Goal: Transaction & Acquisition: Book appointment/travel/reservation

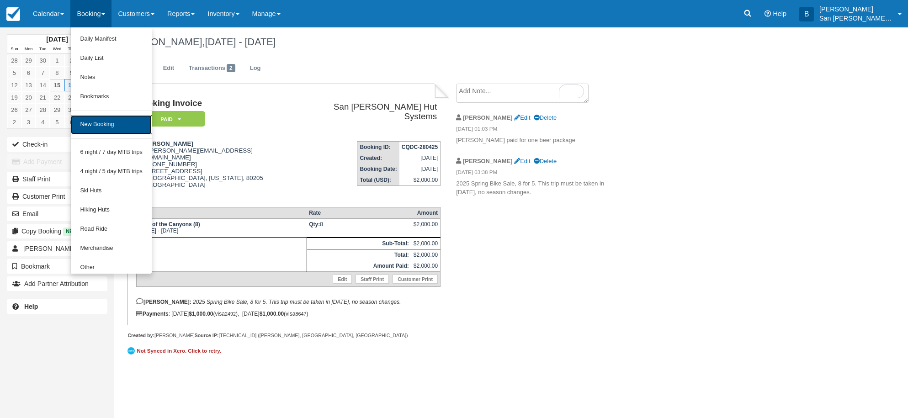
click at [99, 125] on link "New Booking" at bounding box center [111, 124] width 81 height 19
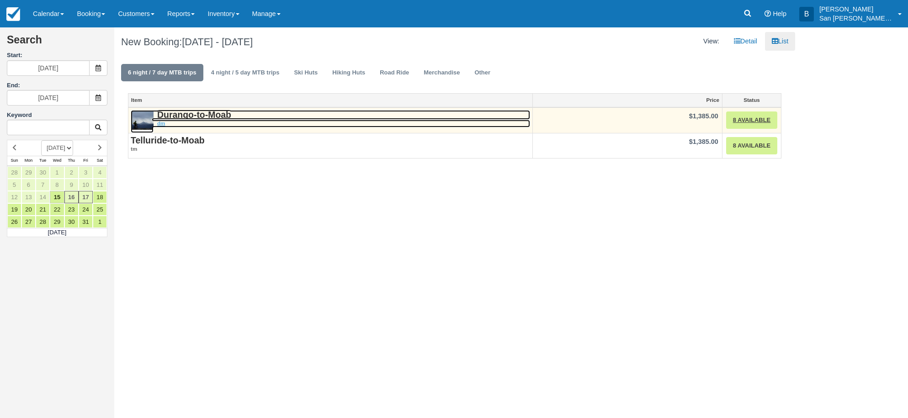
click at [207, 116] on strong "Durango-to-Moab" at bounding box center [194, 115] width 74 height 10
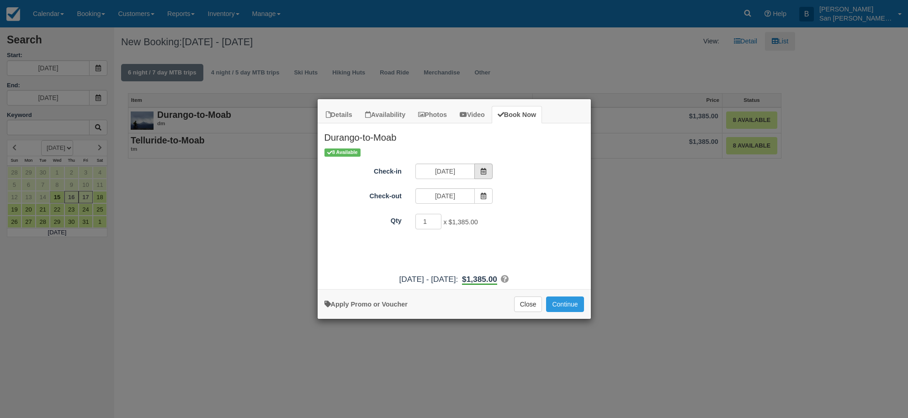
click at [480, 173] on span "Item Modal" at bounding box center [483, 172] width 18 height 16
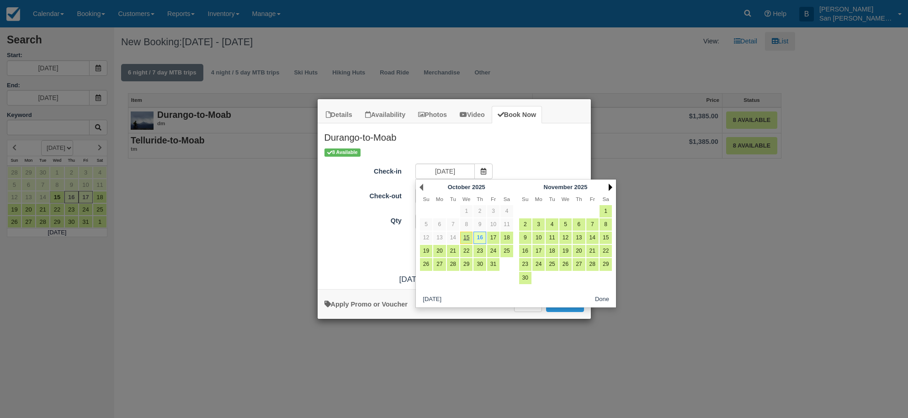
click at [610, 186] on link "Next" at bounding box center [611, 187] width 4 height 7
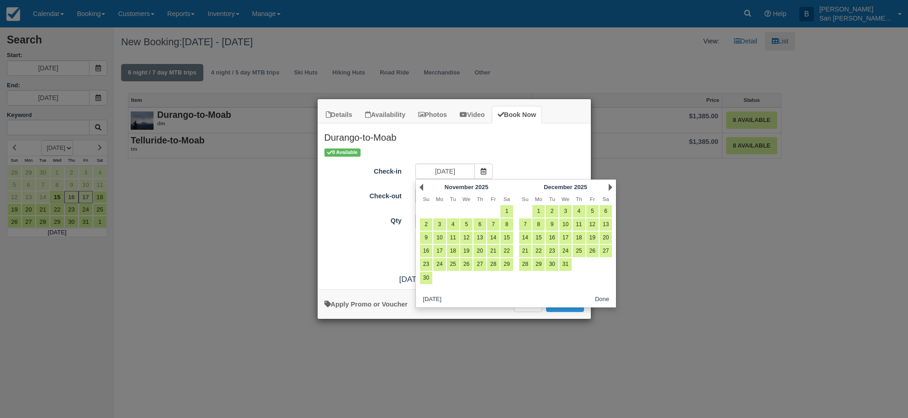
click at [610, 186] on link "Next" at bounding box center [611, 187] width 4 height 7
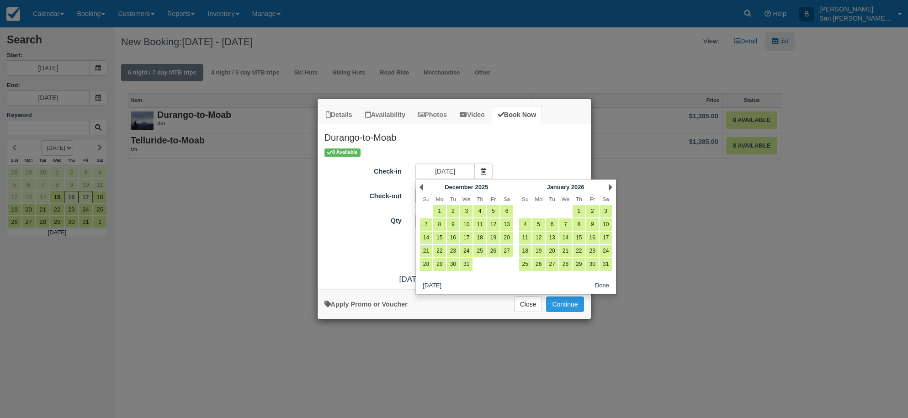
click at [610, 186] on link "Next" at bounding box center [611, 187] width 4 height 7
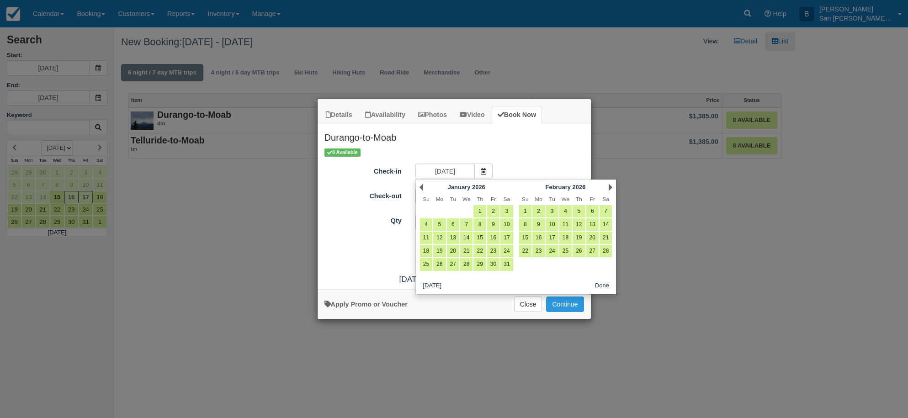
click at [610, 186] on link "Next" at bounding box center [611, 187] width 4 height 7
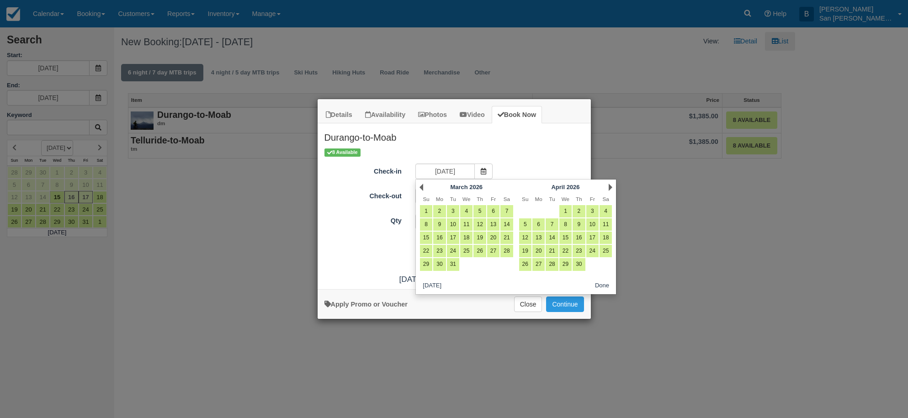
click at [610, 186] on link "Next" at bounding box center [611, 187] width 4 height 7
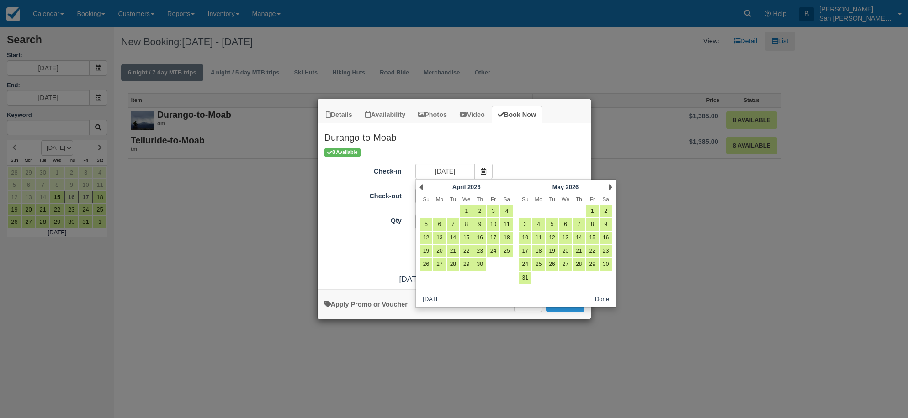
click at [610, 186] on link "Next" at bounding box center [611, 187] width 4 height 7
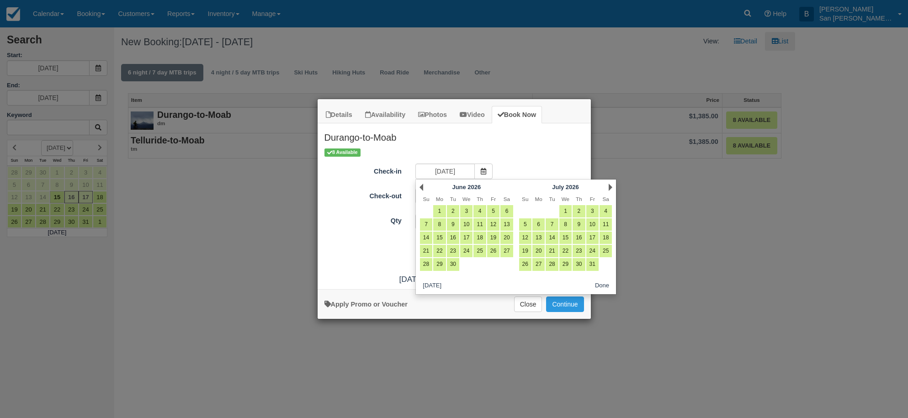
click at [610, 186] on link "Next" at bounding box center [611, 187] width 4 height 7
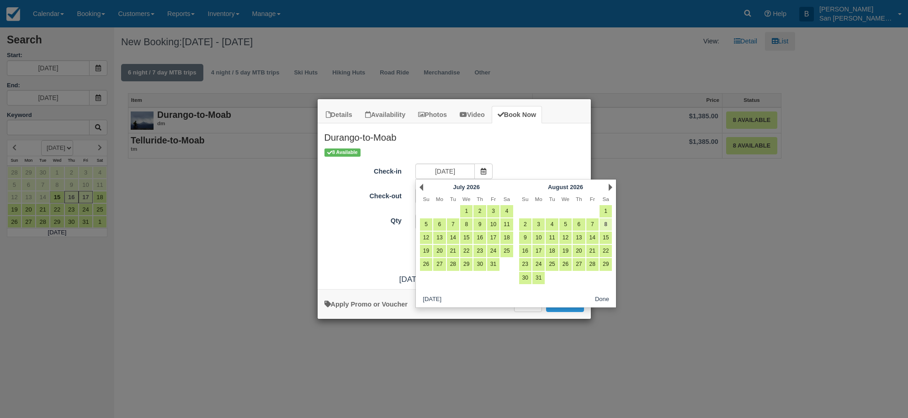
click at [609, 224] on link "8" at bounding box center [606, 224] width 12 height 12
type input "08/08/26"
type input "08/09/26"
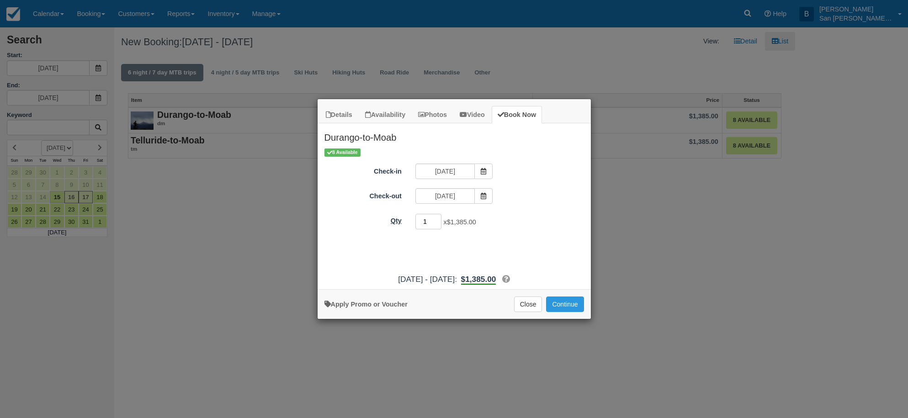
drag, startPoint x: 426, startPoint y: 223, endPoint x: 393, endPoint y: 222, distance: 32.5
click at [393, 222] on div "Qty 1 x $1,385.00 Required." at bounding box center [454, 222] width 273 height 18
type input "6"
click at [561, 302] on button "Continue" at bounding box center [564, 305] width 37 height 16
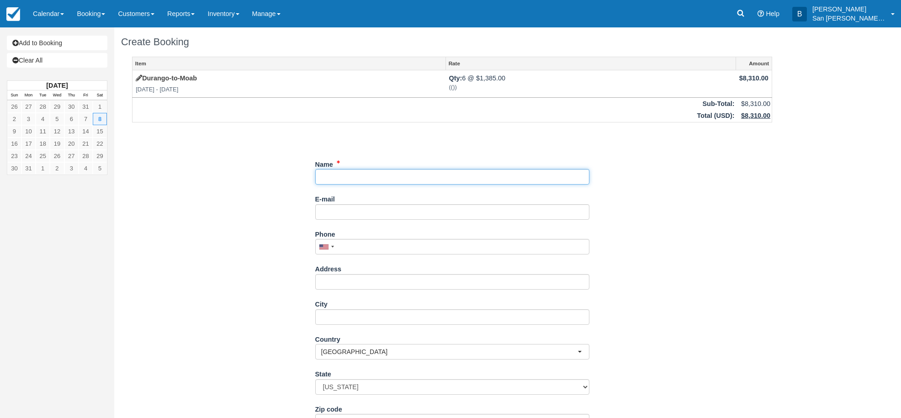
click at [347, 182] on input "Name" at bounding box center [452, 177] width 274 height 16
type input "d"
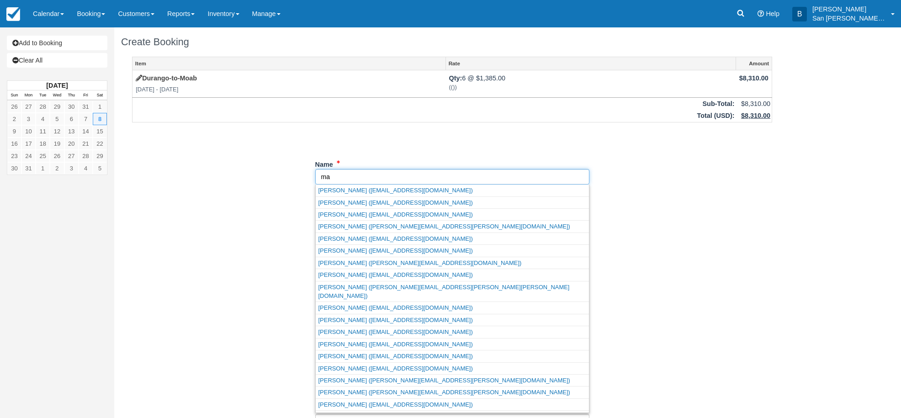
type input "m"
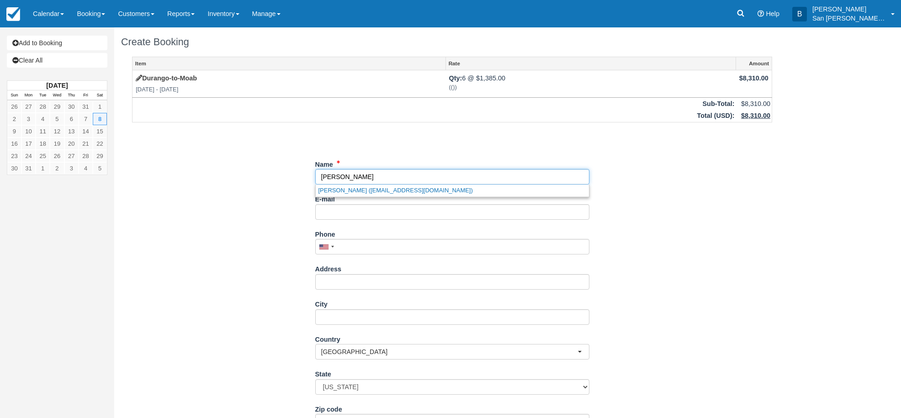
click at [326, 180] on input "Name" at bounding box center [452, 177] width 274 height 16
click at [416, 176] on input "Name" at bounding box center [452, 177] width 274 height 16
type input "Markus Meister"
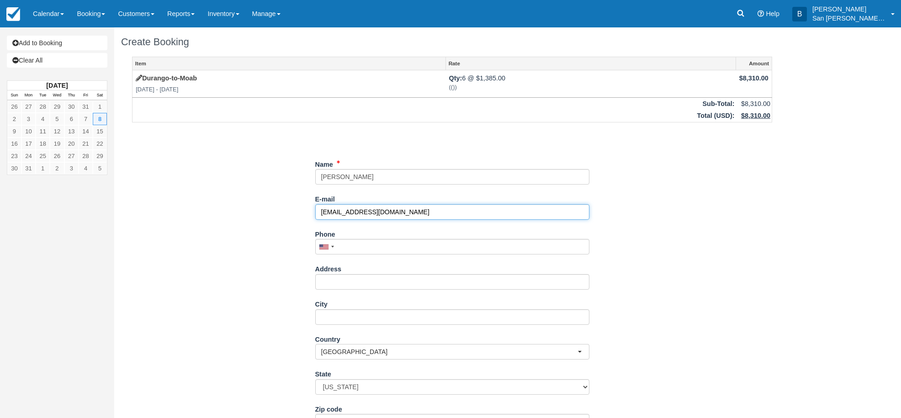
type input "meister4@mac.com"
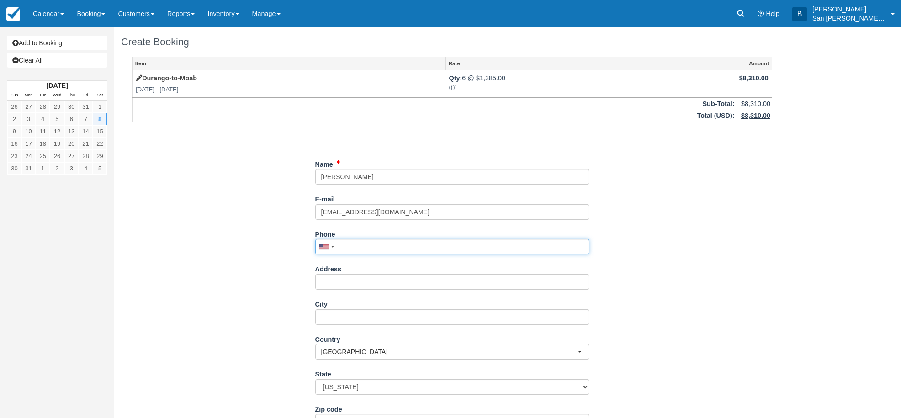
click at [355, 244] on input "Phone" at bounding box center [452, 247] width 274 height 16
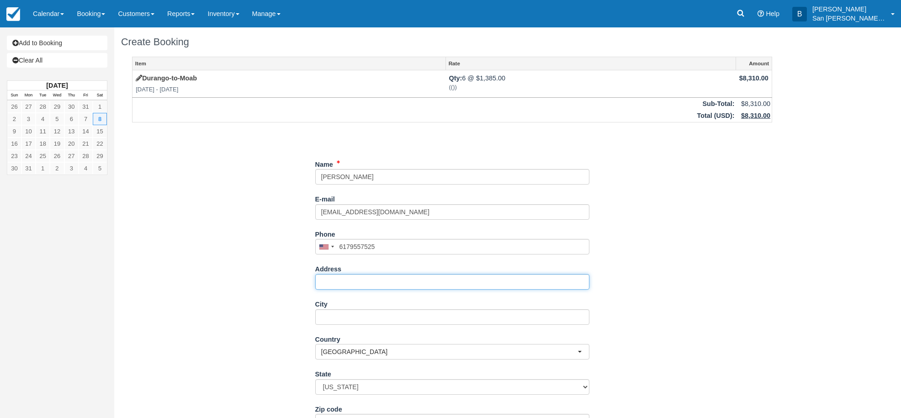
type input "(617) 955-7525"
click at [321, 284] on input "Address" at bounding box center [452, 282] width 274 height 16
type input "1099 Prospect Blvd"
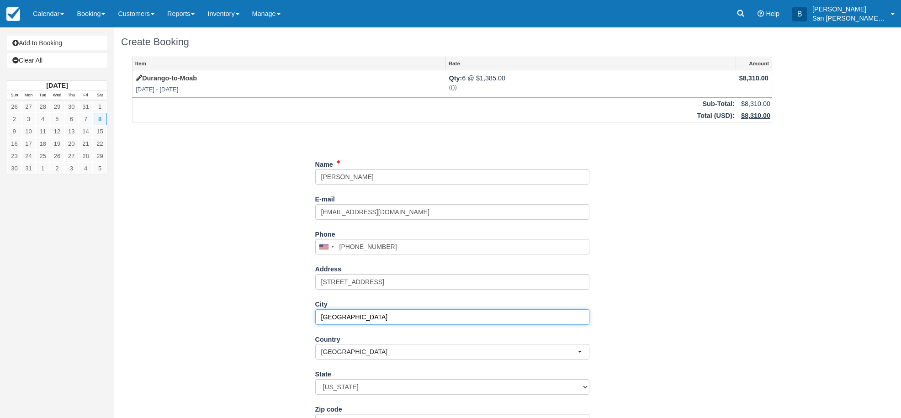
type input "Pasadena"
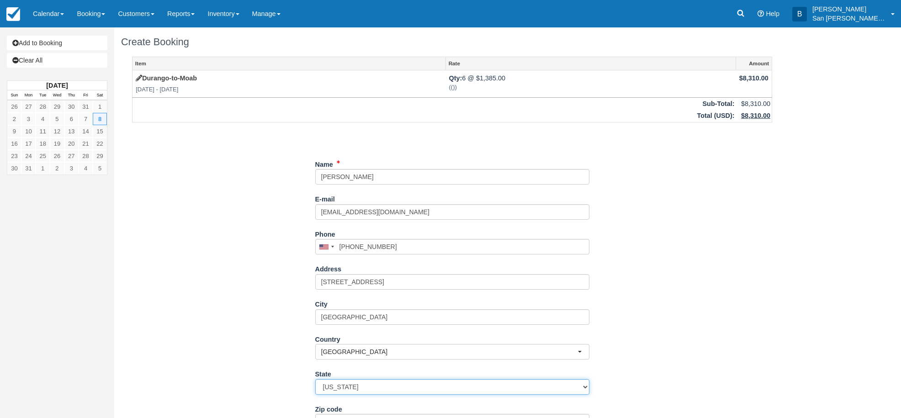
select select "CA"
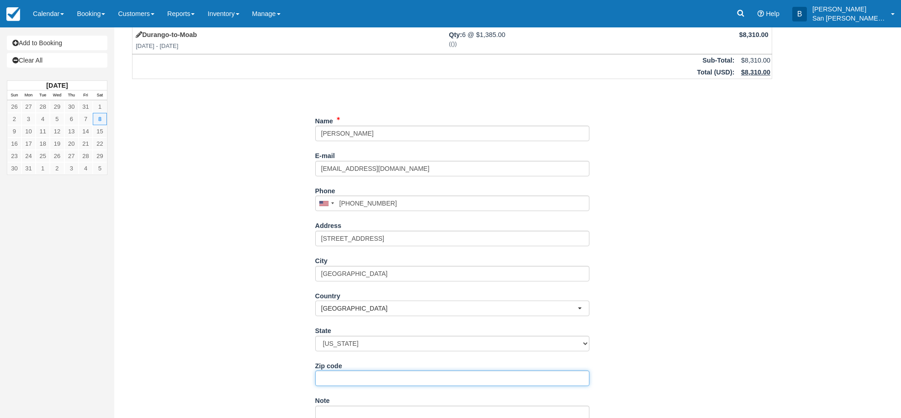
scroll to position [150, 0]
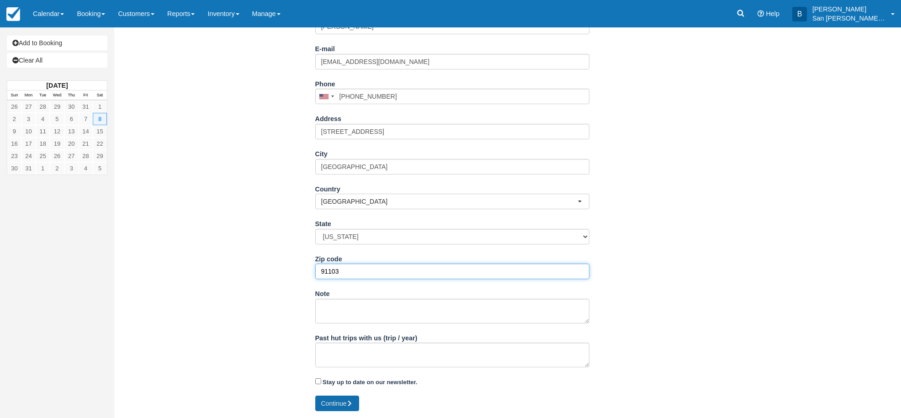
type input "91103"
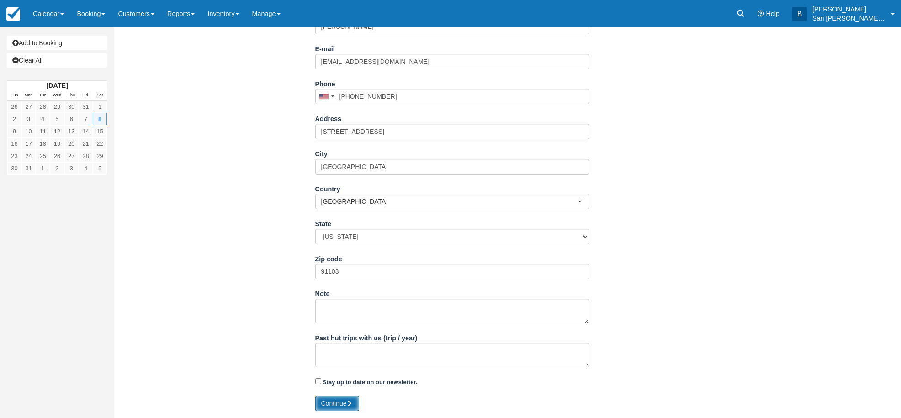
click at [343, 402] on button "Continue" at bounding box center [337, 404] width 44 height 16
type input "+16179557525"
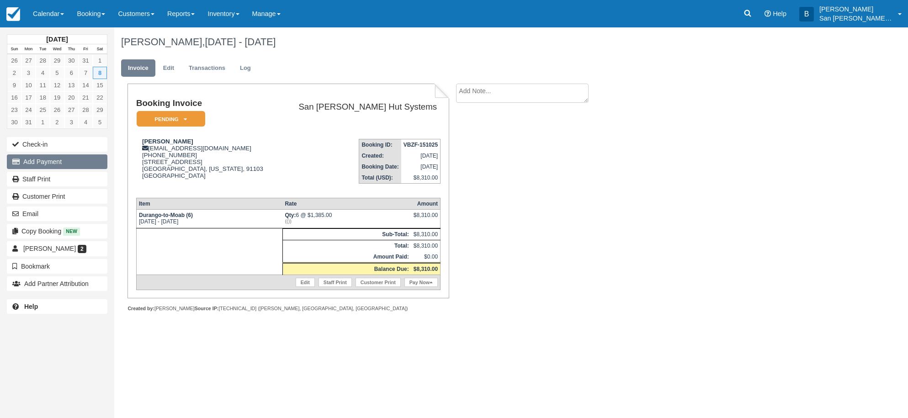
click at [46, 159] on button "Add Payment" at bounding box center [57, 161] width 101 height 15
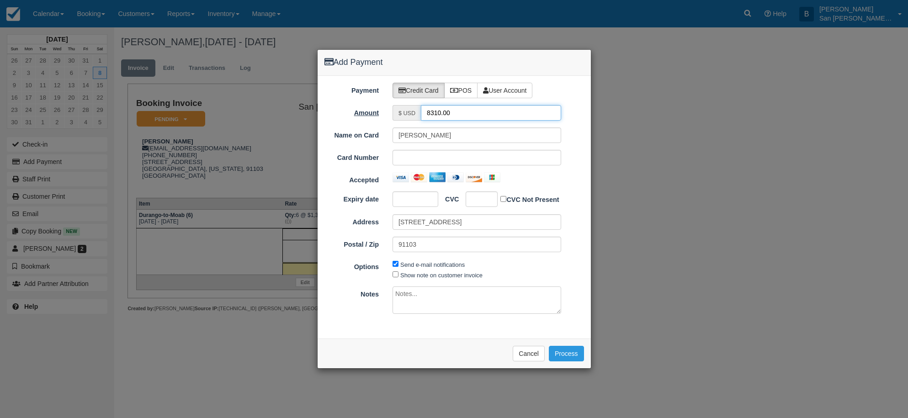
drag, startPoint x: 424, startPoint y: 113, endPoint x: 383, endPoint y: 113, distance: 40.7
click at [383, 113] on div "Amount $ USD 8310.00" at bounding box center [454, 113] width 273 height 16
type input "4155.00"
click at [471, 199] on div at bounding box center [482, 199] width 32 height 16
click at [470, 200] on div at bounding box center [482, 199] width 32 height 16
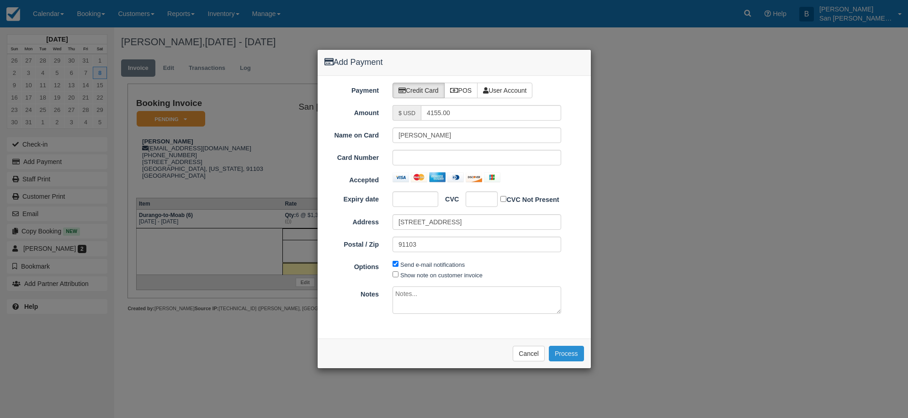
click at [561, 355] on button "Process" at bounding box center [566, 354] width 35 height 16
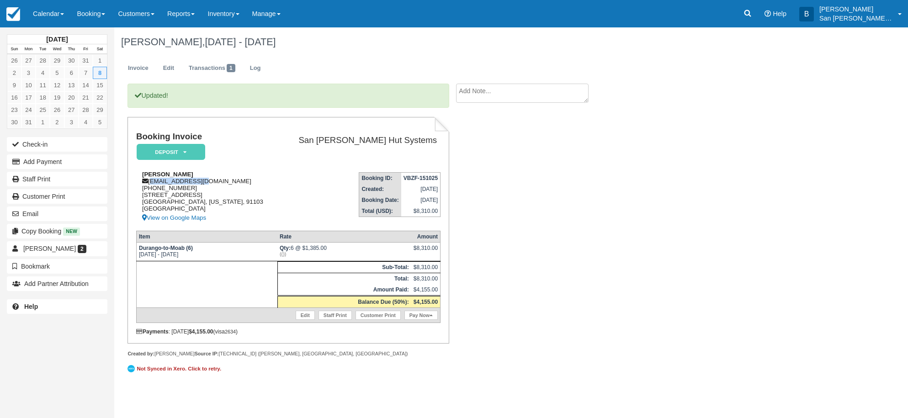
drag, startPoint x: 151, startPoint y: 183, endPoint x: 224, endPoint y: 183, distance: 73.1
click at [224, 183] on div "Markus Meister meister4@mac.com 1 (617) 955-7525 1099 Prospect Blvd Pasadena, C…" at bounding box center [207, 197] width 142 height 53
copy div "[EMAIL_ADDRESS][DOMAIN_NAME]"
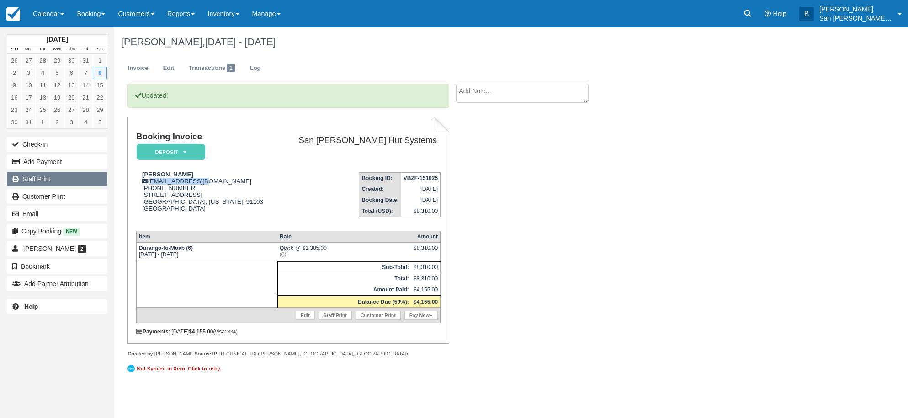
click at [38, 178] on link "Staff Print" at bounding box center [57, 179] width 101 height 15
click at [758, 20] on link at bounding box center [747, 13] width 21 height 27
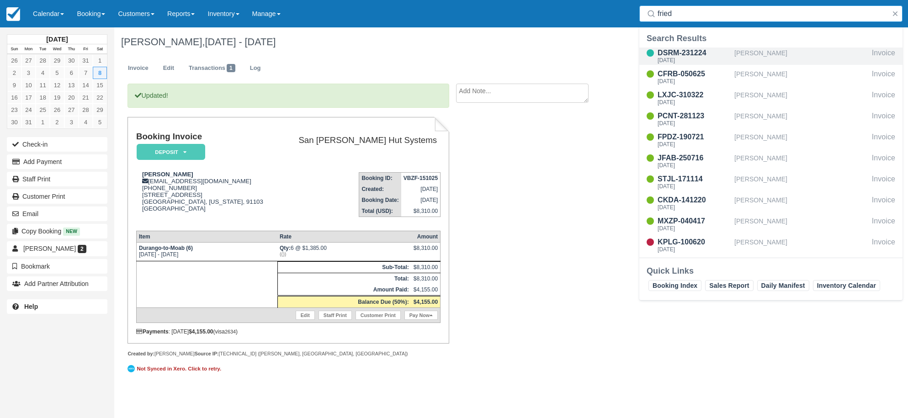
type input "fried"
click at [668, 58] on div "Sun Aug 23 2026" at bounding box center [694, 60] width 73 height 5
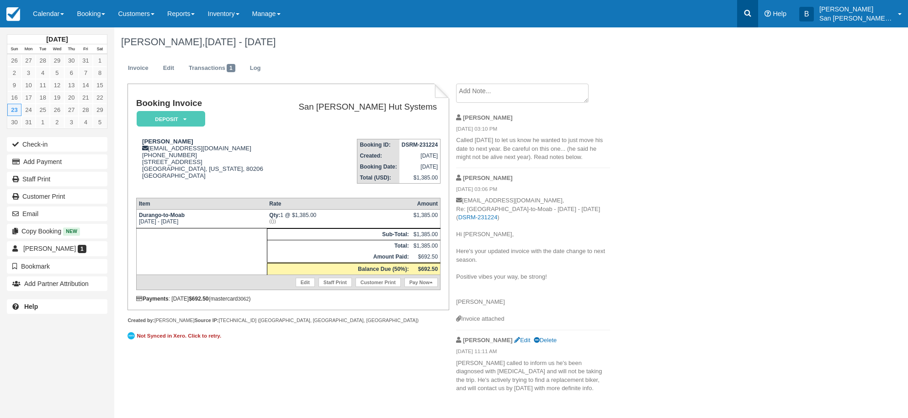
click at [752, 17] on icon at bounding box center [747, 13] width 9 height 9
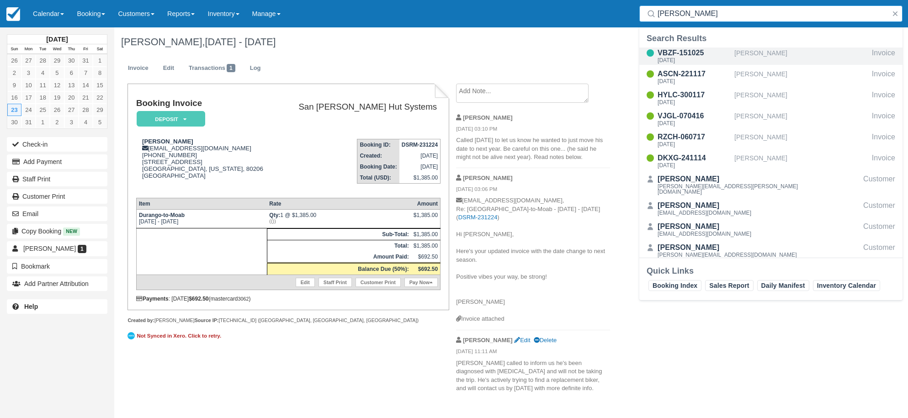
type input "meis"
click at [686, 60] on div "Sat Aug 8 2026" at bounding box center [694, 60] width 73 height 5
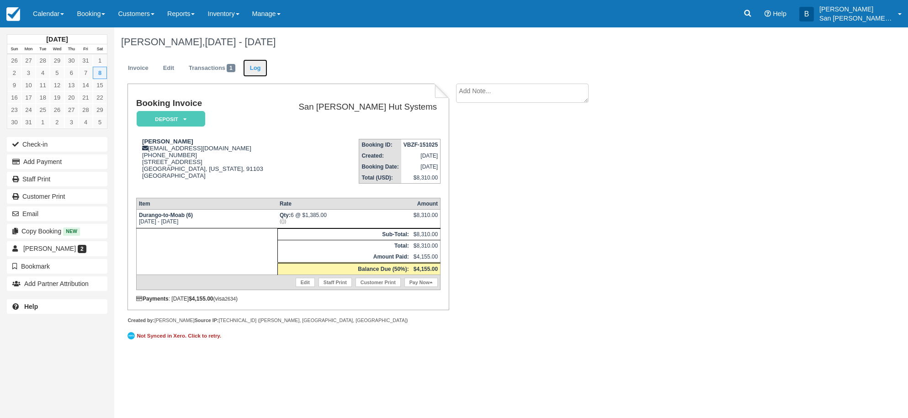
click at [257, 64] on link "Log" at bounding box center [255, 68] width 25 height 18
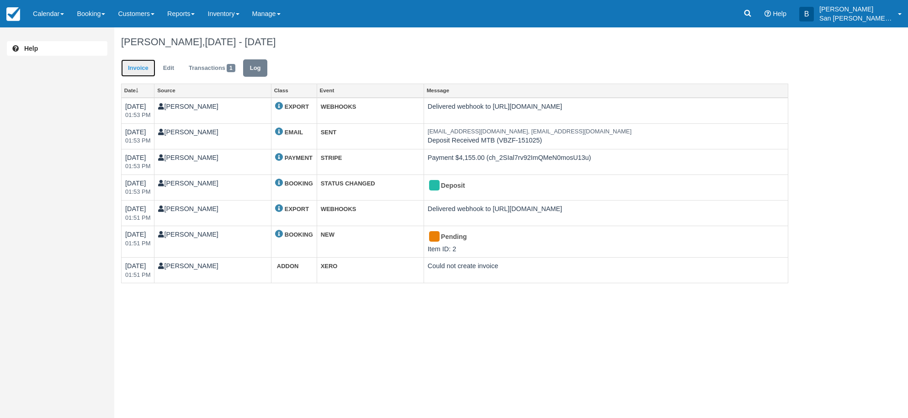
click at [127, 74] on link "Invoice" at bounding box center [138, 68] width 34 height 18
